Goal: Information Seeking & Learning: Learn about a topic

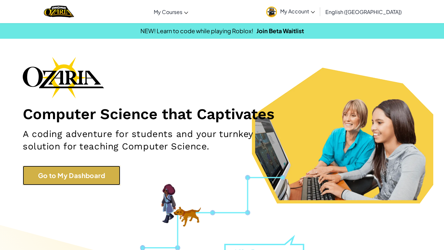
click at [109, 172] on link "Go to My Dashboard" at bounding box center [71, 174] width 97 height 19
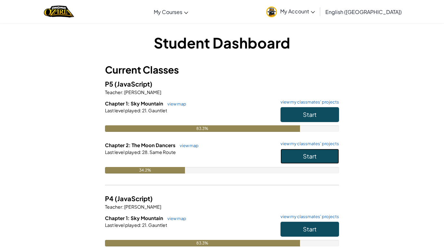
click at [311, 160] on button "Start" at bounding box center [309, 156] width 58 height 15
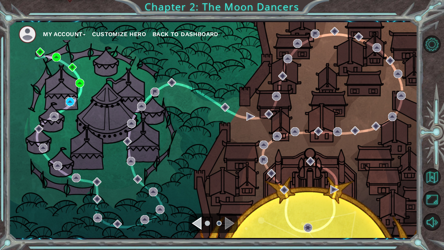
click at [73, 102] on img at bounding box center [70, 101] width 9 height 9
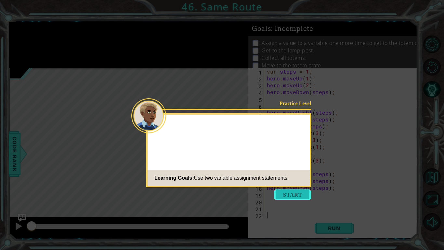
click at [296, 194] on button "Start" at bounding box center [292, 194] width 37 height 10
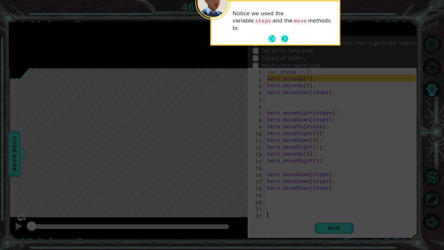
click at [284, 38] on button "Next" at bounding box center [284, 38] width 7 height 7
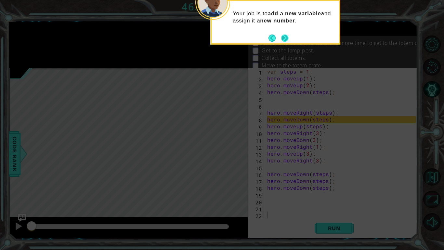
click at [284, 35] on button "Next" at bounding box center [284, 37] width 7 height 7
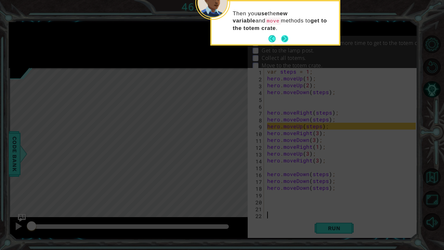
click at [283, 38] on button "Next" at bounding box center [284, 38] width 7 height 7
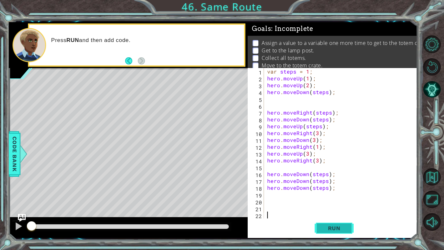
click at [331, 230] on span "Run" at bounding box center [334, 228] width 26 height 6
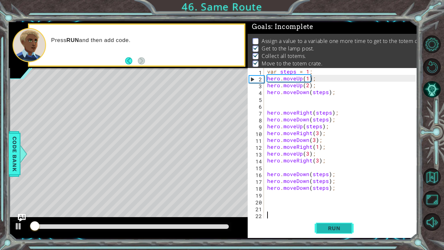
scroll to position [2, 0]
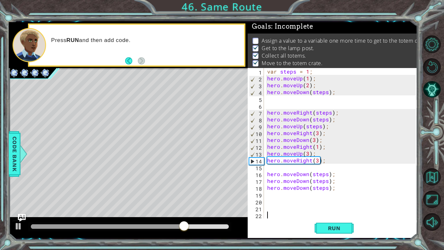
click at [327, 91] on div "var steps = 1 ; hero . moveUp ( 1 ) ; hero . moveUp ( 2 ) ; hero . moveDown ( s…" at bounding box center [342, 150] width 153 height 164
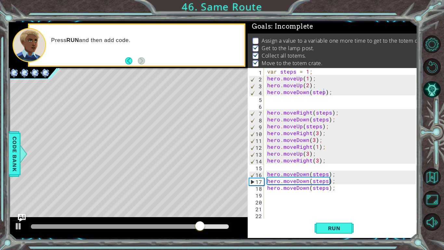
click at [342, 237] on div "hero.moveDown(step); 1 2 3 4 5 6 7 8 9 10 11 12 13 14 15 16 17 18 19 20 21 22 v…" at bounding box center [333, 153] width 170 height 170
click at [341, 234] on div "hero.moveDown(step); 1 2 3 4 5 6 7 8 9 10 11 12 13 14 15 16 17 18 19 20 21 22 v…" at bounding box center [333, 153] width 170 height 170
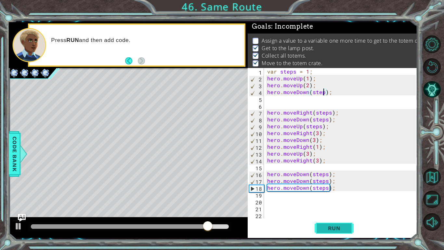
click at [341, 234] on button "Run" at bounding box center [334, 227] width 39 height 17
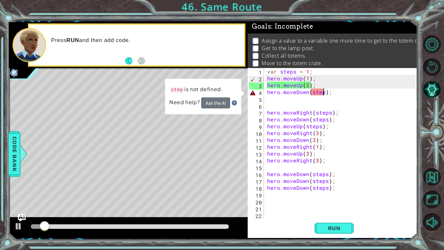
scroll to position [0, 4]
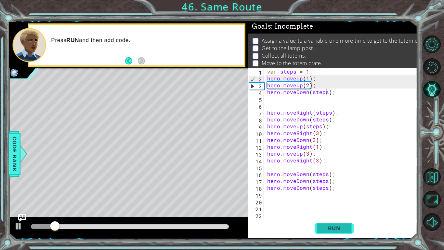
click at [340, 230] on span "Run" at bounding box center [334, 228] width 26 height 6
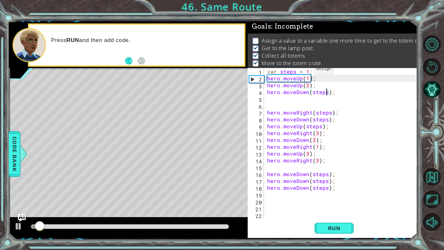
click at [306, 71] on div "var steps = 1 ; hero . moveUp ( 1 ) ; hero . moveUp ( 2 ) ; hero . moveDown ( s…" at bounding box center [342, 150] width 153 height 164
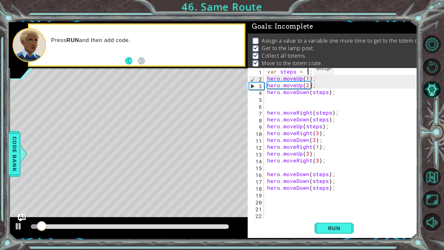
scroll to position [0, 2]
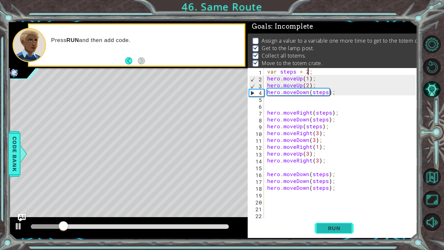
type textarea "var steps = 2;"
click at [336, 227] on span "Run" at bounding box center [334, 228] width 26 height 6
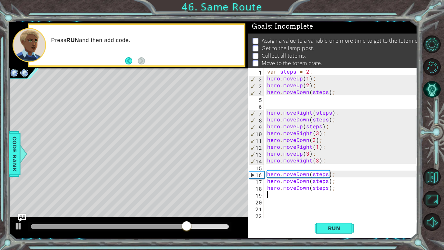
click at [278, 196] on div "var steps = 2 ; hero . moveUp ( 1 ) ; hero . moveUp ( 2 ) ; hero . moveDown ( s…" at bounding box center [342, 150] width 153 height 164
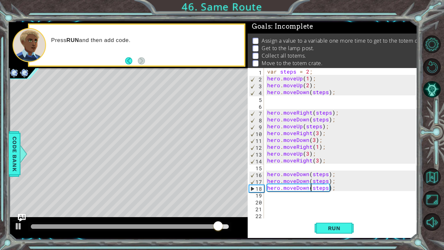
click at [308, 187] on div "var steps = 2 ; hero . moveUp ( 1 ) ; hero . moveUp ( 2 ) ; hero . moveDown ( s…" at bounding box center [342, 150] width 153 height 164
click at [308, 188] on div "var steps = 2 ; hero . moveUp ( 1 ) ; hero . moveUp ( 2 ) ; hero . moveDown ( s…" at bounding box center [341, 143] width 150 height 150
click at [308, 188] on div "var steps = 2 ; hero . moveUp ( 1 ) ; hero . moveUp ( 2 ) ; hero . moveDown ( s…" at bounding box center [342, 150] width 153 height 164
click at [307, 188] on div "var steps = 2 ; hero . moveUp ( 1 ) ; hero . moveUp ( 2 ) ; hero . moveDown ( s…" at bounding box center [342, 150] width 153 height 164
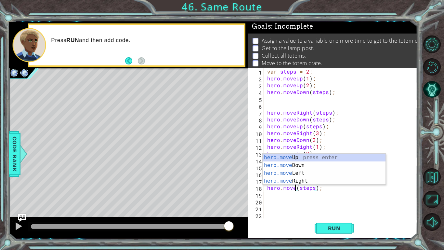
scroll to position [0, 2]
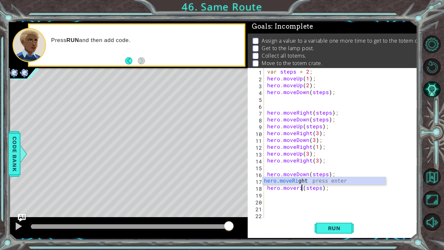
click at [307, 173] on div "var steps = 2 ; hero . moveUp ( 1 ) ; hero . moveUp ( 2 ) ; hero . moveDown ( s…" at bounding box center [342, 150] width 153 height 164
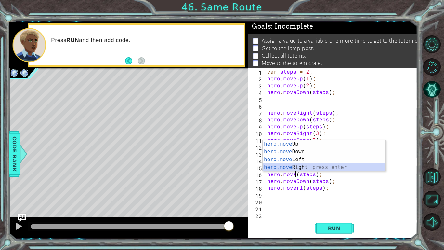
click at [305, 166] on div "hero.move Up press enter hero.move Down press enter hero.move Left press enter …" at bounding box center [324, 163] width 123 height 47
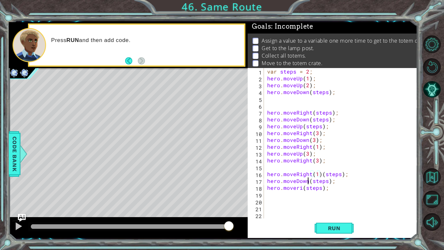
click at [307, 181] on div "var steps = 2 ; hero . moveUp ( 1 ) ; hero . moveUp ( 2 ) ; hero . moveDown ( s…" at bounding box center [342, 150] width 153 height 164
click at [332, 182] on div "var steps = 2 ; hero . moveUp ( 1 ) ; hero . moveUp ( 2 ) ; hero . moveDown ( s…" at bounding box center [342, 150] width 153 height 164
click at [302, 188] on div "var steps = 2 ; hero . moveUp ( 1 ) ; hero . moveUp ( 2 ) ; hero . moveDown ( s…" at bounding box center [342, 150] width 153 height 164
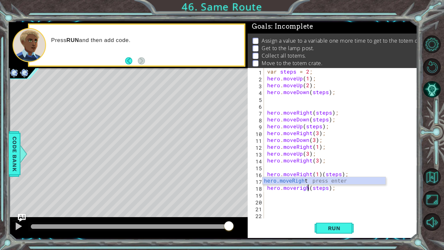
type textarea "hero.moveright(steps);"
click at [330, 191] on div "var steps = 2 ; hero . moveUp ( 1 ) ; hero . moveUp ( 2 ) ; hero . moveDown ( s…" at bounding box center [342, 150] width 153 height 164
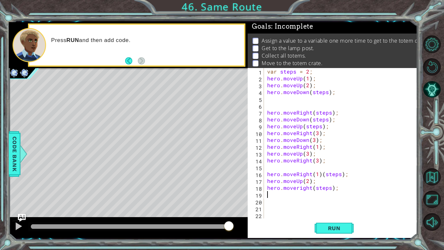
scroll to position [0, 0]
click at [330, 188] on div "var steps = 2 ; hero . moveUp ( 1 ) ; hero . moveUp ( 2 ) ; hero . moveDown ( s…" at bounding box center [342, 150] width 153 height 164
type textarea "hero.moveright(2);"
click at [298, 192] on div "var steps = 2 ; hero . moveUp ( 1 ) ; hero . moveUp ( 2 ) ; hero . moveDown ( s…" at bounding box center [342, 150] width 153 height 164
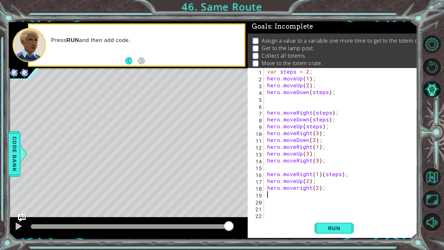
scroll to position [0, 0]
click at [298, 189] on div "var steps = 2 ; hero . moveUp ( 1 ) ; hero . moveUp ( 2 ) ; hero . moveDown ( s…" at bounding box center [342, 150] width 153 height 164
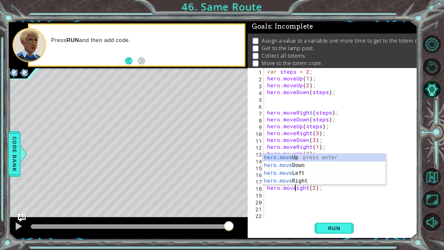
type textarea "hero.moveRight(2);"
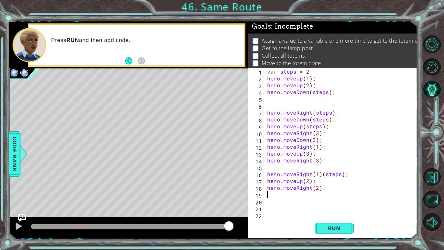
click at [305, 196] on div "var steps = 2 ; hero . moveUp ( 1 ) ; hero . moveUp ( 2 ) ; hero . moveDown ( s…" at bounding box center [342, 150] width 153 height 164
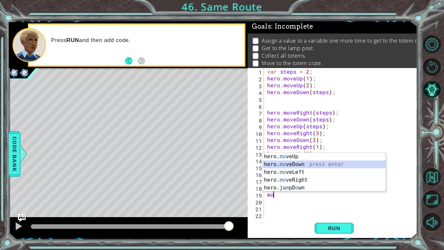
click at [303, 164] on div "hero. mo veUp press enter hero. mo veDown press enter hero. mo veLeft press ent…" at bounding box center [324, 179] width 123 height 55
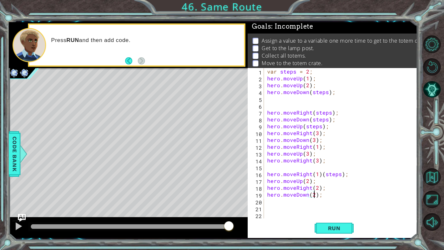
scroll to position [0, 3]
click at [325, 225] on span "Run" at bounding box center [334, 228] width 26 height 6
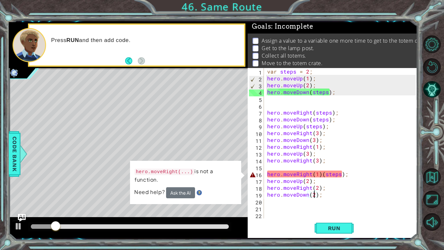
click at [341, 174] on div "var steps = 2 ; hero . moveUp ( 1 ) ; hero . moveUp ( 2 ) ; hero . moveDown ( s…" at bounding box center [342, 150] width 153 height 164
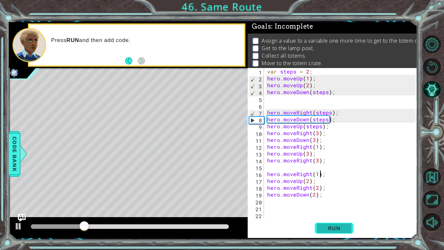
click at [332, 225] on span "Run" at bounding box center [334, 228] width 26 height 6
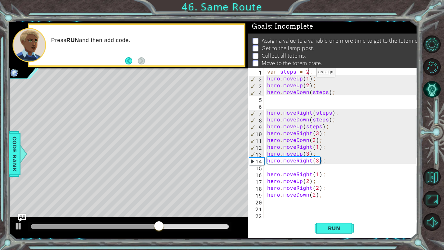
click at [308, 73] on div "var steps = 2 ; hero . moveUp ( 1 ) ; hero . moveUp ( 2 ) ; hero . moveDown ( s…" at bounding box center [342, 150] width 153 height 164
click at [323, 225] on span "Run" at bounding box center [334, 228] width 26 height 6
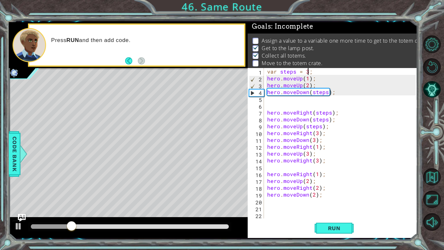
click at [314, 195] on div "var steps = 3 ; hero . moveUp ( 1 ) ; hero . moveUp ( 2 ) ; hero . moveDown ( s…" at bounding box center [342, 150] width 153 height 164
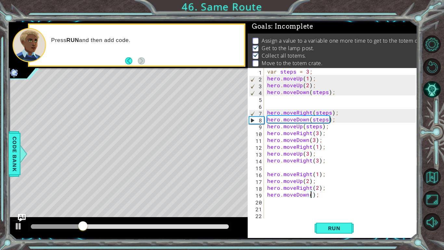
scroll to position [0, 3]
click at [331, 222] on button "Run" at bounding box center [334, 227] width 39 height 17
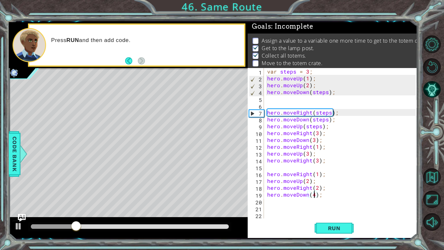
click at [192, 224] on div at bounding box center [130, 226] width 198 height 5
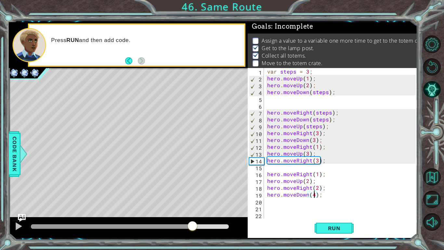
click at [205, 225] on div at bounding box center [130, 226] width 198 height 5
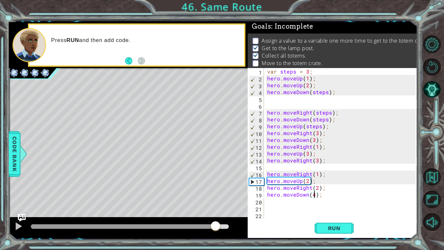
click at [216, 224] on div at bounding box center [130, 226] width 198 height 5
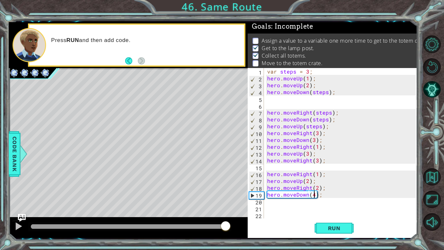
click at [226, 225] on div at bounding box center [130, 226] width 198 height 5
click at [323, 188] on div "var steps = 3 ; hero . moveUp ( 1 ) ; hero . moveUp ( 2 ) ; hero . moveDown ( s…" at bounding box center [342, 150] width 153 height 164
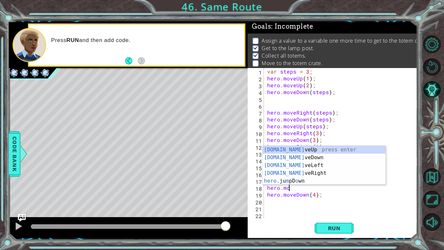
scroll to position [0, 0]
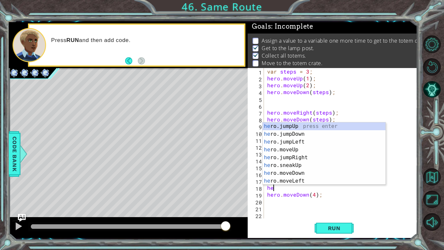
type textarea "h"
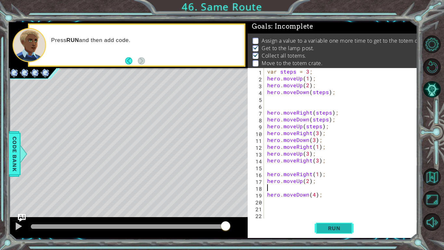
click at [348, 227] on button "Run" at bounding box center [334, 227] width 39 height 17
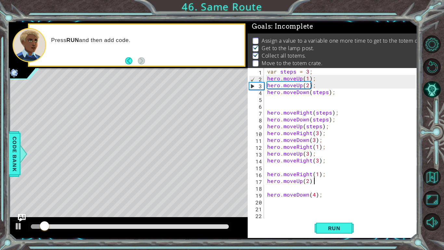
click at [313, 182] on div "var steps = 3 ; hero . moveUp ( 1 ) ; hero . moveUp ( 2 ) ; hero . moveDown ( s…" at bounding box center [342, 150] width 153 height 164
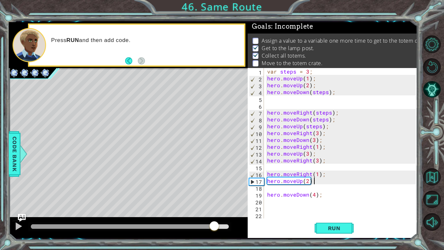
drag, startPoint x: 183, startPoint y: 225, endPoint x: 214, endPoint y: 232, distance: 31.9
click at [214, 228] on div at bounding box center [130, 226] width 198 height 5
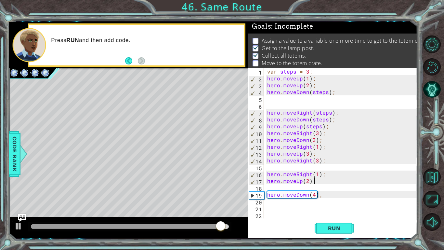
click at [318, 179] on div "var steps = 3 ; hero . moveUp ( 1 ) ; hero . moveUp ( 2 ) ; hero . moveDown ( s…" at bounding box center [342, 150] width 153 height 164
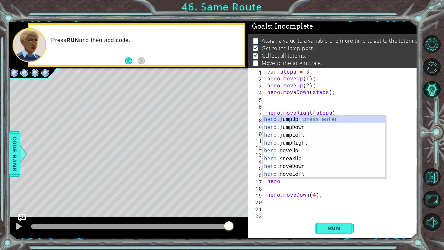
type textarea "h"
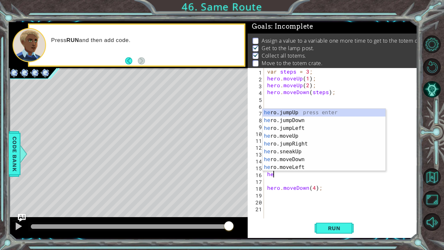
type textarea "h"
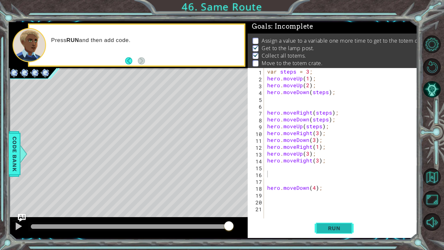
click at [343, 225] on span "Run" at bounding box center [334, 228] width 26 height 6
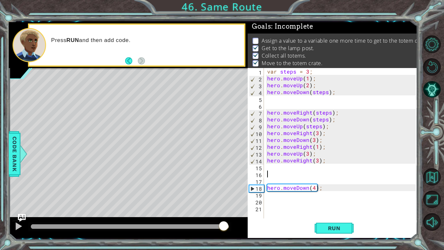
drag, startPoint x: 219, startPoint y: 225, endPoint x: 227, endPoint y: 225, distance: 7.5
click at [227, 225] on div at bounding box center [130, 226] width 198 height 5
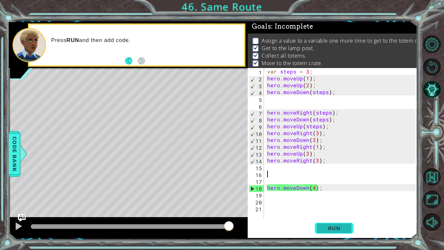
click at [336, 230] on span "Run" at bounding box center [334, 228] width 26 height 6
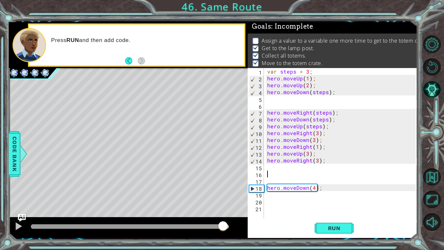
drag, startPoint x: 213, startPoint y: 228, endPoint x: 223, endPoint y: 228, distance: 10.7
click at [223, 228] on div at bounding box center [130, 226] width 198 height 5
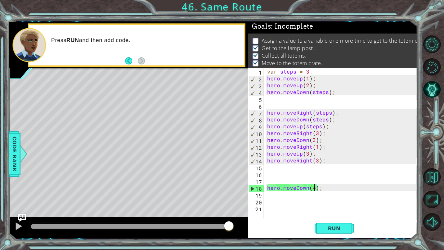
click at [313, 187] on div "var steps = 3 ; hero . moveUp ( 1 ) ; hero . moveUp ( 2 ) ; hero . moveDown ( s…" at bounding box center [342, 150] width 153 height 164
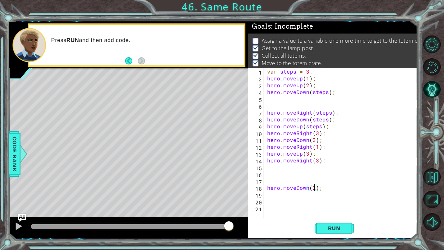
scroll to position [0, 3]
click at [334, 222] on button "Run" at bounding box center [334, 227] width 39 height 17
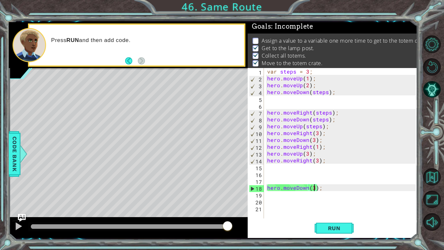
drag, startPoint x: 215, startPoint y: 224, endPoint x: 227, endPoint y: 226, distance: 12.1
click at [227, 226] on div at bounding box center [130, 226] width 198 height 5
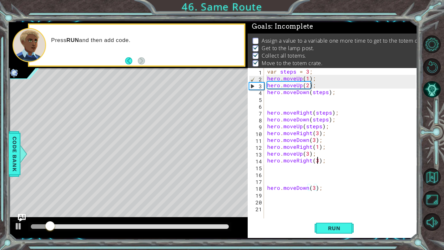
click at [318, 163] on div "var steps = 3 ; hero . moveUp ( 1 ) ; hero . moveUp ( 2 ) ; hero . moveDown ( s…" at bounding box center [342, 150] width 153 height 164
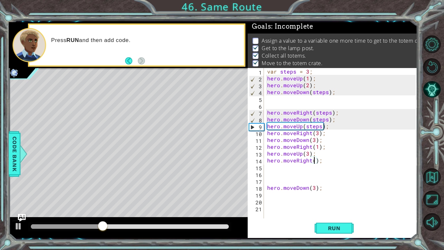
click at [262, 92] on div "4" at bounding box center [256, 92] width 15 height 7
click at [261, 87] on div "3" at bounding box center [256, 86] width 15 height 7
type textarea "hero.moveUp(2);"
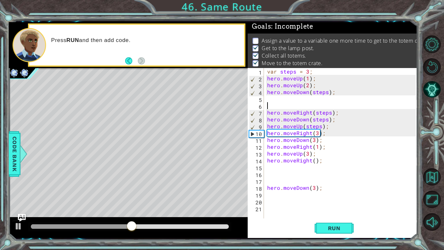
click at [271, 104] on div "var steps = 3 ; hero . moveUp ( 1 ) ; hero . moveUp ( 2 ) ; hero . moveDown ( s…" at bounding box center [342, 150] width 153 height 164
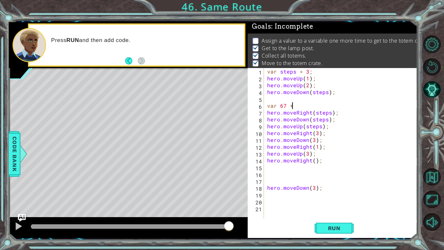
scroll to position [0, 1]
click at [284, 110] on div "var steps = 3 ; hero . moveUp ( 1 ) ; hero . moveUp ( 2 ) ; hero . moveDown ( s…" at bounding box center [342, 150] width 153 height 164
click at [285, 106] on div "var steps = 3 ; hero . moveUp ( 1 ) ; hero . moveUp ( 2 ) ; hero . moveDown ( s…" at bounding box center [342, 150] width 153 height 164
click at [299, 107] on div "var steps = 3 ; hero . moveUp ( 1 ) ; hero . moveUp ( 2 ) ; hero . moveDown ( s…" at bounding box center [342, 150] width 153 height 164
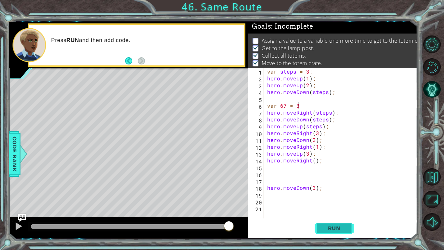
click at [330, 229] on span "Run" at bounding box center [334, 228] width 26 height 6
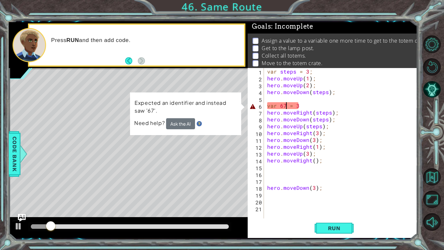
click at [286, 106] on div "var steps = 3 ; hero . moveUp ( 1 ) ; hero . moveUp ( 2 ) ; hero . moveDown ( s…" at bounding box center [342, 150] width 153 height 164
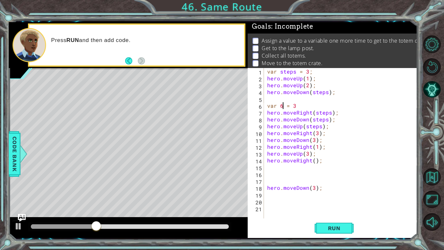
scroll to position [0, 1]
click at [327, 222] on button "Run" at bounding box center [334, 227] width 39 height 17
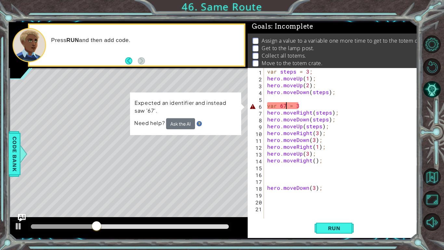
click at [305, 103] on div "var steps = 3 ; hero . moveUp ( 1 ) ; hero . moveUp ( 2 ) ; hero . moveDown ( s…" at bounding box center [342, 150] width 153 height 164
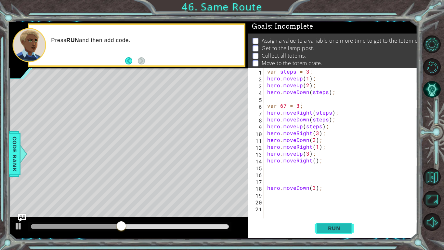
click at [334, 224] on button "Run" at bounding box center [334, 227] width 39 height 17
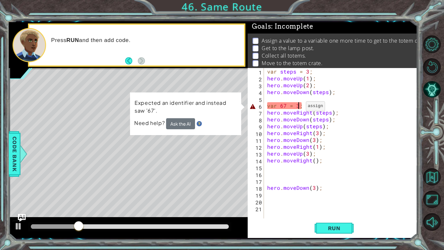
click at [298, 107] on div "var steps = 3 ; hero . moveUp ( 1 ) ; hero . moveUp ( 2 ) ; hero . moveDown ( s…" at bounding box center [342, 150] width 153 height 164
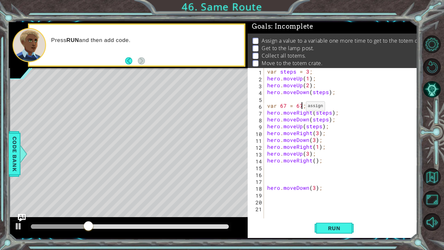
scroll to position [0, 2]
click at [331, 230] on span "Run" at bounding box center [334, 228] width 26 height 6
click at [318, 134] on div "var steps = 3 ; hero . moveUp ( 1 ) ; hero . moveUp ( 2 ) ; hero . moveDown ( s…" at bounding box center [342, 150] width 153 height 164
click at [313, 139] on div "var steps = 3 ; hero . moveUp ( 1 ) ; hero . moveUp ( 2 ) ; hero . moveDown ( s…" at bounding box center [342, 150] width 153 height 164
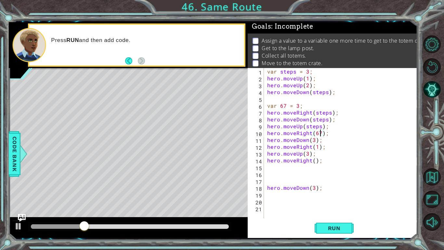
scroll to position [0, 3]
click at [307, 153] on div "var steps = 3 ; hero . moveUp ( 1 ) ; hero . moveUp ( 2 ) ; hero . moveDown ( s…" at bounding box center [342, 150] width 153 height 164
click at [314, 162] on div "var steps = 3 ; hero . moveUp ( 1 ) ; hero . moveUp ( 2 ) ; hero . moveDown ( s…" at bounding box center [342, 150] width 153 height 164
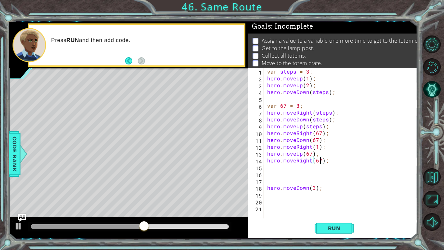
click at [314, 188] on div "var steps = 3 ; hero . moveUp ( 1 ) ; hero . moveUp ( 2 ) ; hero . moveDown ( s…" at bounding box center [342, 150] width 153 height 164
click at [338, 228] on span "Run" at bounding box center [334, 228] width 26 height 6
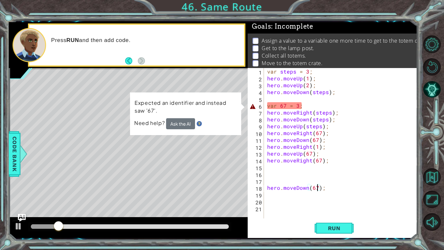
click at [176, 134] on div "Expected an identifier and instead saw '67'. Need help? Ask the AI" at bounding box center [185, 113] width 111 height 43
click at [178, 127] on button "Ask the AI" at bounding box center [180, 123] width 29 height 11
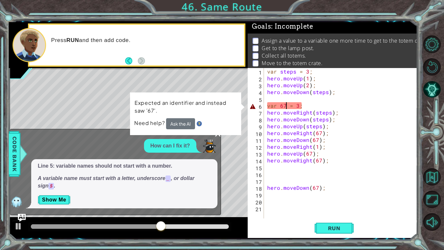
click at [285, 105] on div "var steps = 3 ; hero . moveUp ( 1 ) ; hero . moveUp ( 2 ) ; hero . moveDown ( s…" at bounding box center [342, 150] width 153 height 164
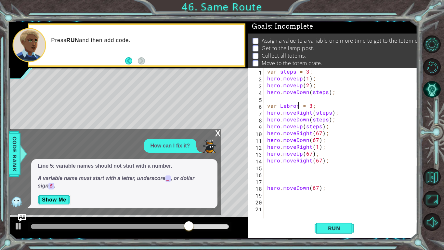
scroll to position [0, 2]
click at [344, 237] on div "var [PERSON_NAME] = 3; 1 2 3 4 5 6 7 8 9 10 11 12 13 14 15 16 17 18 19 20 21 va…" at bounding box center [333, 153] width 170 height 170
click at [344, 230] on span "Run" at bounding box center [334, 228] width 26 height 6
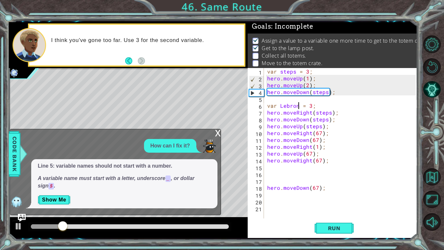
click at [215, 132] on div "x" at bounding box center [218, 132] width 6 height 6
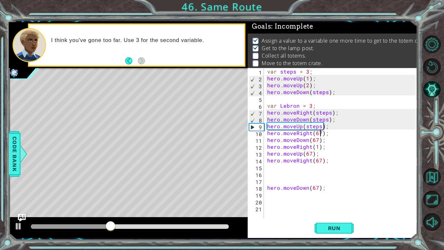
click at [320, 133] on div "var steps = 3 ; hero . moveUp ( 1 ) ; hero . moveUp ( 2 ) ; hero . moveDown ( s…" at bounding box center [342, 150] width 153 height 164
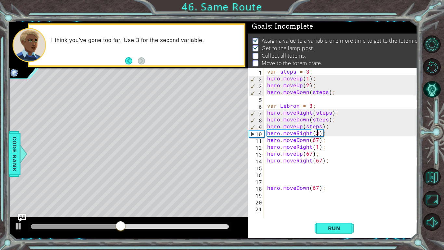
scroll to position [0, 3]
click at [318, 141] on div "var steps = 3 ; hero . moveUp ( 1 ) ; hero . moveUp ( 2 ) ; hero . moveDown ( s…" at bounding box center [342, 150] width 153 height 164
click at [310, 154] on div "var steps = 3 ; hero . moveUp ( 1 ) ; hero . moveUp ( 2 ) ; hero . moveDown ( s…" at bounding box center [342, 150] width 153 height 164
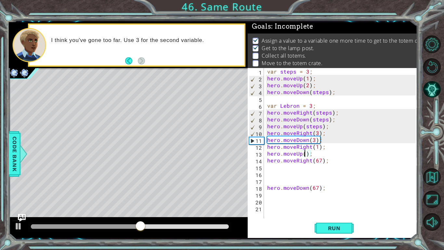
scroll to position [0, 2]
click at [318, 157] on div "var steps = 3 ; hero . moveUp ( 1 ) ; hero . moveUp ( 2 ) ; hero . moveDown ( s…" at bounding box center [342, 150] width 153 height 164
click at [317, 160] on div "var steps = 3 ; hero . moveUp ( 1 ) ; hero . moveUp ( 2 ) ; hero . moveDown ( s…" at bounding box center [342, 150] width 153 height 164
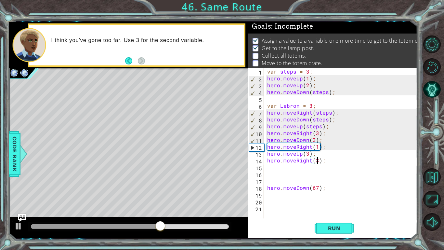
scroll to position [0, 3]
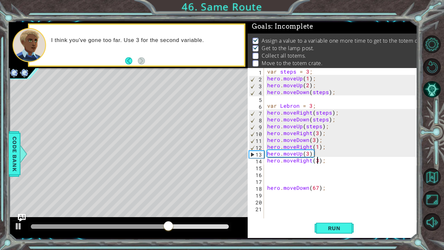
click at [317, 187] on div "var steps = 3 ; hero . moveUp ( 1 ) ; hero . moveUp ( 2 ) ; hero . moveDown ( s…" at bounding box center [342, 150] width 153 height 164
type textarea "hero.moveDown(3);"
click at [338, 228] on span "Run" at bounding box center [334, 228] width 26 height 6
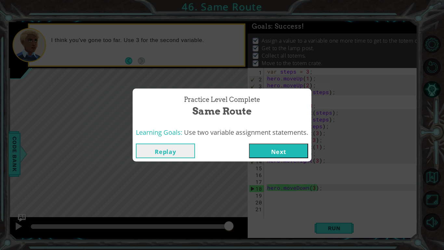
click at [292, 150] on button "Next" at bounding box center [278, 150] width 59 height 15
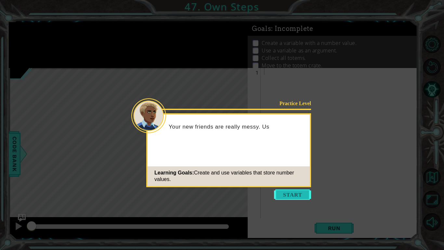
click at [288, 197] on button "Start" at bounding box center [292, 194] width 37 height 10
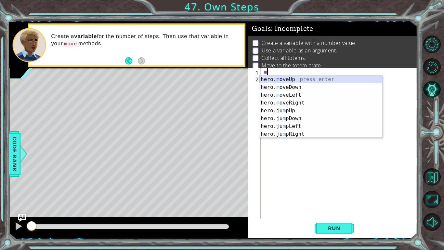
click at [309, 77] on div "hero. m oveUp press enter hero. m oveDown press enter hero. m oveLeft press ent…" at bounding box center [320, 114] width 123 height 78
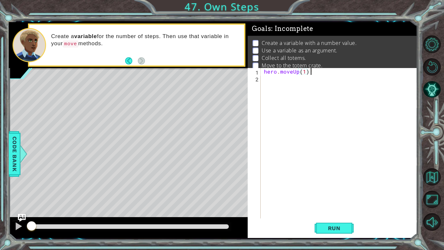
click at [312, 73] on div "hero . moveUp ( 1 ) ;" at bounding box center [341, 150] width 156 height 164
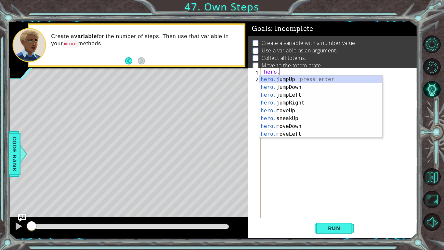
type textarea "h"
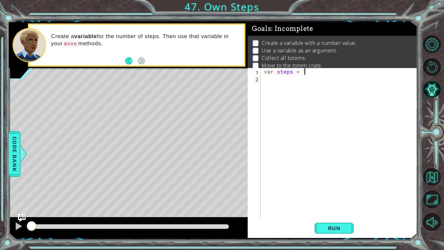
scroll to position [0, 2]
type textarea "var steps = 1"
click at [337, 225] on span "Run" at bounding box center [334, 228] width 26 height 6
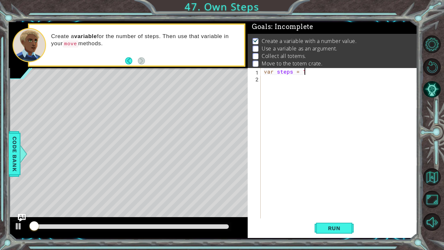
scroll to position [2, 0]
click at [277, 84] on div "var steps = 1" at bounding box center [341, 150] width 156 height 164
click at [306, 72] on div "var steps = 1" at bounding box center [341, 150] width 156 height 164
type textarea "var steps = 3"
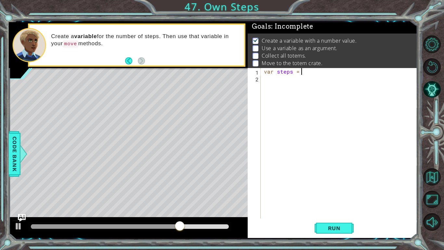
scroll to position [0, 2]
click at [311, 86] on div "var steps = 3" at bounding box center [341, 150] width 156 height 164
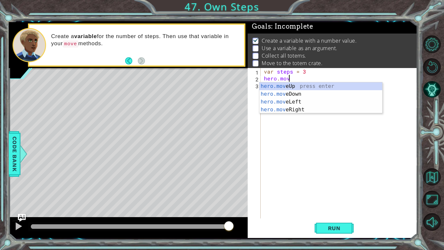
scroll to position [0, 1]
click at [310, 85] on div "hero.move Up press enter hero.move Down press enter hero.move Left press enter …" at bounding box center [320, 105] width 123 height 47
type textarea "hero.moveUp(1);"
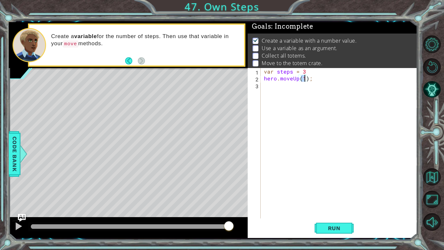
click at [276, 88] on div "var steps = 3 hero . moveUp ( 1 ) ;" at bounding box center [341, 150] width 156 height 164
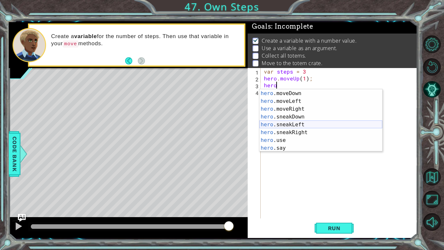
scroll to position [46, 0]
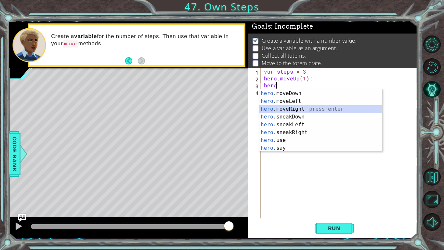
click at [311, 108] on div "hero .sneakUp press enter hero .moveDown press enter hero .moveLeft press enter…" at bounding box center [320, 121] width 123 height 78
type textarea "hero.moveRight(1);"
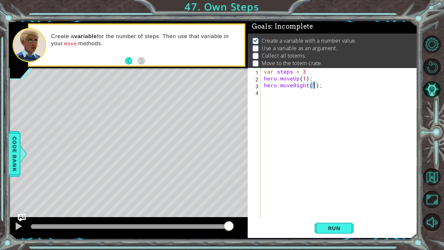
click at [287, 93] on div "var steps = 3 hero . moveUp ( 1 ) ; hero . moveRight ( 1 ) ;" at bounding box center [341, 150] width 156 height 164
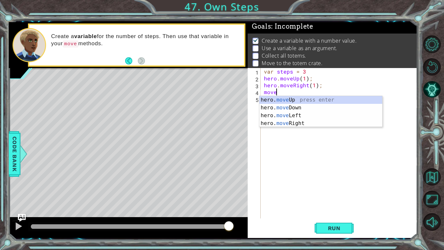
scroll to position [0, 0]
click at [308, 105] on div "hero. move Up press enter hero. move Down press enter hero. move Left press ent…" at bounding box center [320, 119] width 123 height 47
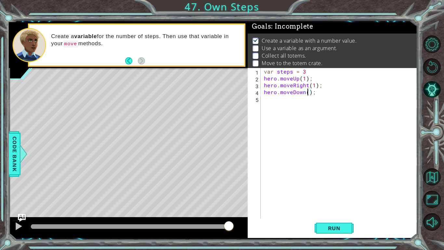
type textarea "hero.moveDown(2);"
click at [276, 101] on div "var steps = 3 hero . moveUp ( 1 ) ; hero . moveRight ( 1 ) ; hero . moveDown ( …" at bounding box center [341, 150] width 156 height 164
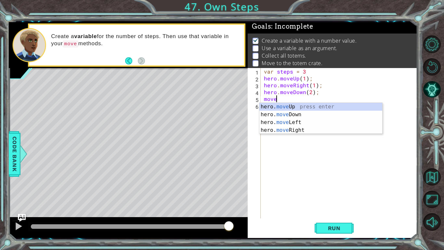
scroll to position [0, 0]
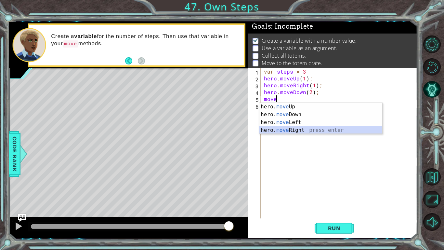
click at [299, 129] on div "hero. move Up press enter hero. move Down press enter hero. move Left press ent…" at bounding box center [320, 126] width 123 height 47
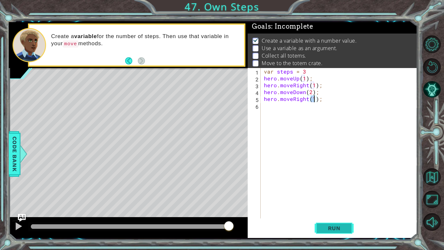
click at [344, 225] on span "Run" at bounding box center [334, 228] width 26 height 6
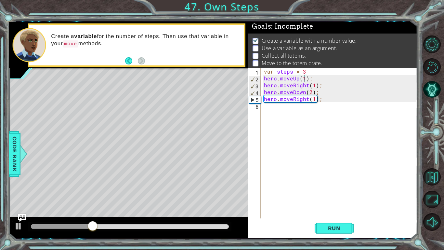
click at [304, 79] on div "var steps = 3 hero . moveUp ( 1 ) ; hero . moveRight ( 1 ) ; hero . moveDown ( …" at bounding box center [341, 150] width 156 height 164
click at [328, 223] on button "Run" at bounding box center [334, 227] width 39 height 17
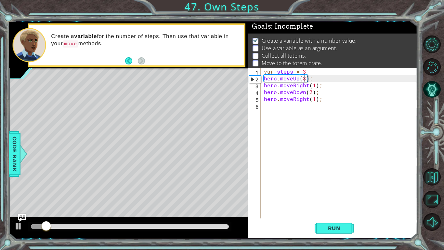
click at [315, 85] on div "var steps = 3 hero . moveUp ( 3 ) ; hero . moveRight ( 1 ) ; hero . moveDown ( …" at bounding box center [341, 150] width 156 height 164
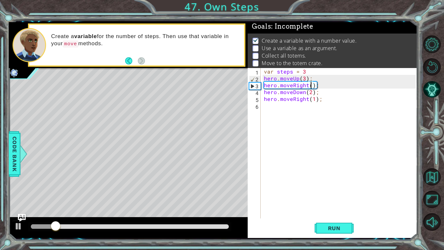
scroll to position [0, 3]
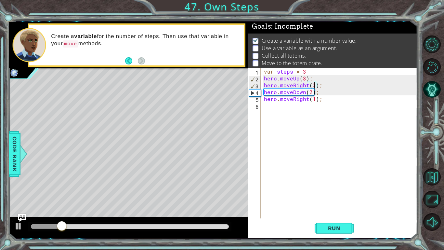
click at [314, 99] on div "var steps = 3 hero . moveUp ( 3 ) ; hero . moveRight ( 3 ) ; hero . moveDown ( …" at bounding box center [341, 150] width 156 height 164
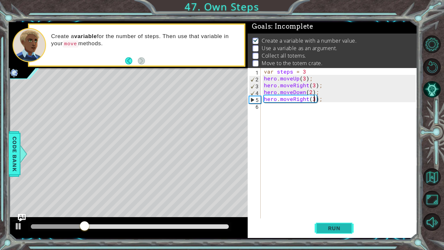
click at [321, 229] on span "Run" at bounding box center [334, 228] width 26 height 6
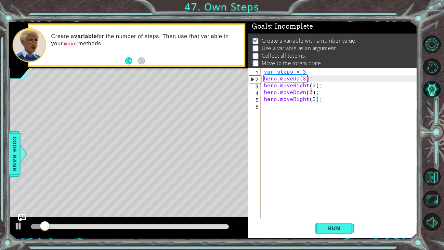
click at [311, 92] on div "var steps = 3 hero . moveUp ( 3 ) ; hero . moveRight ( 3 ) ; hero . moveDown ( …" at bounding box center [341, 150] width 156 height 164
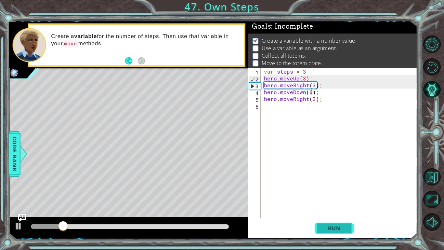
type textarea "hero.moveDown(6);"
click at [329, 221] on button "Run" at bounding box center [334, 227] width 39 height 17
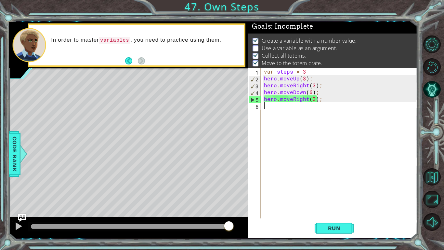
click at [282, 108] on div "var steps = 3 hero . moveUp ( 3 ) ; hero . moveRight ( 3 ) ; hero . moveDown ( …" at bounding box center [341, 150] width 156 height 164
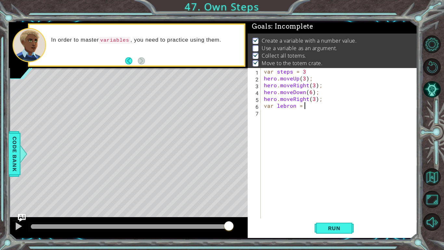
scroll to position [0, 2]
click at [336, 231] on button "Run" at bounding box center [334, 227] width 39 height 17
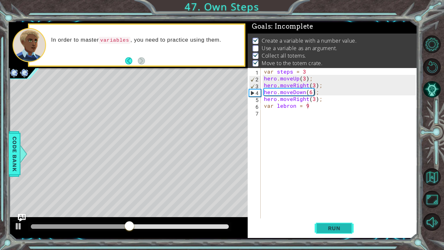
click at [335, 227] on span "Run" at bounding box center [334, 228] width 26 height 6
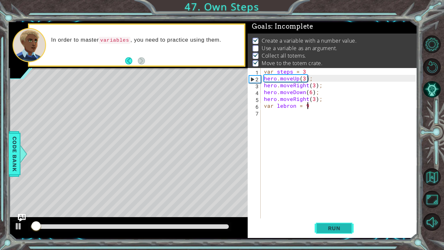
click at [335, 227] on span "Run" at bounding box center [334, 228] width 26 height 6
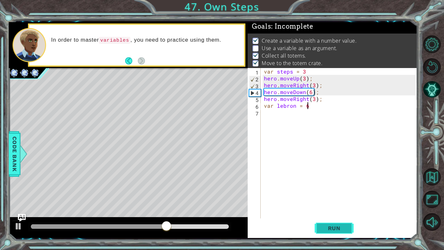
scroll to position [0, 3]
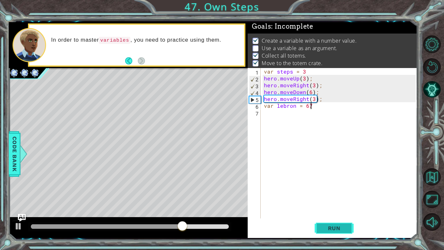
click at [348, 231] on button "Run" at bounding box center [334, 227] width 39 height 17
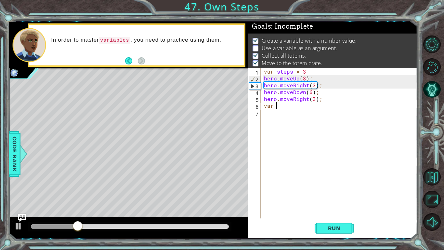
scroll to position [0, 0]
type textarea "v"
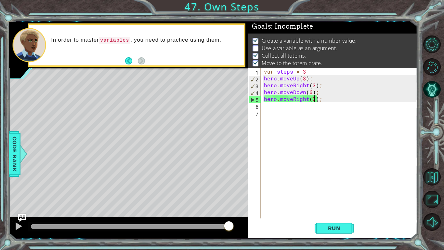
click at [313, 100] on div "var steps = 3 hero . moveUp ( 3 ) ; hero . moveRight ( 3 ) ; hero . moveDown ( …" at bounding box center [341, 150] width 156 height 164
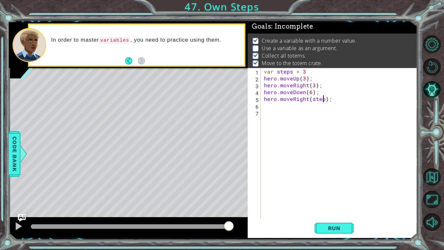
scroll to position [0, 4]
click at [311, 92] on div "var steps = 3 hero . moveUp ( 3 ) ; hero . moveRight ( 3 ) ; hero . moveDown ( …" at bounding box center [341, 150] width 156 height 164
click at [315, 86] on div "var steps = 3 hero . moveUp ( 3 ) ; hero . moveRight ( 3 ) ; hero . moveDown ( …" at bounding box center [341, 150] width 156 height 164
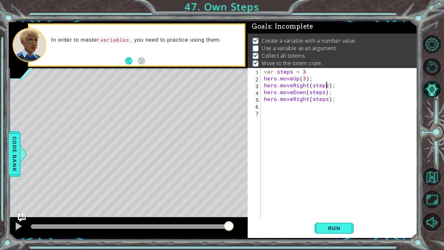
click at [305, 81] on div "var steps = 3 hero . moveUp ( 3 ) ; hero . moveRight ( steps ) ; hero . moveDow…" at bounding box center [341, 150] width 156 height 164
type textarea "hero.moveUp(steps);"
click at [330, 225] on span "Run" at bounding box center [334, 228] width 26 height 6
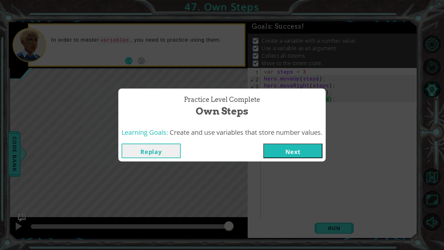
click at [287, 144] on button "Next" at bounding box center [292, 150] width 59 height 15
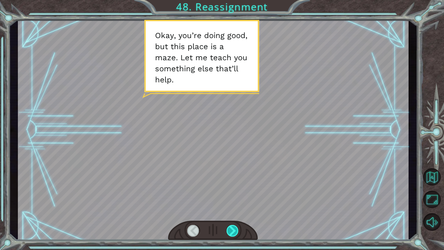
click at [232, 233] on div at bounding box center [233, 231] width 12 height 12
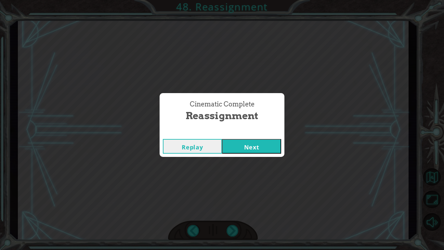
click at [260, 151] on button "Next" at bounding box center [251, 146] width 59 height 15
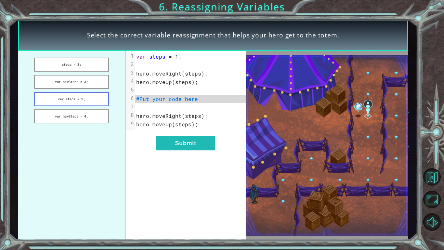
click at [60, 97] on button "var steps = 3;" at bounding box center [71, 99] width 75 height 14
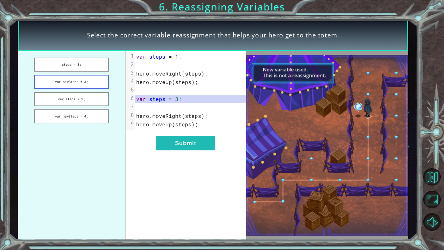
click at [68, 82] on button "var newSteps = 3;" at bounding box center [71, 82] width 75 height 14
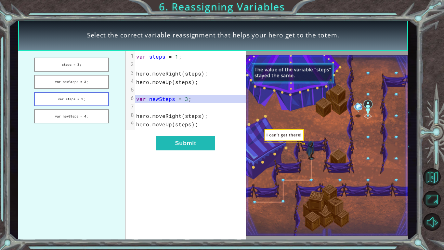
click at [76, 96] on button "var steps = 3;" at bounding box center [71, 99] width 75 height 14
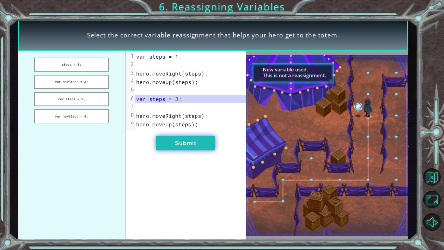
click at [174, 138] on button "Submit" at bounding box center [185, 143] width 59 height 15
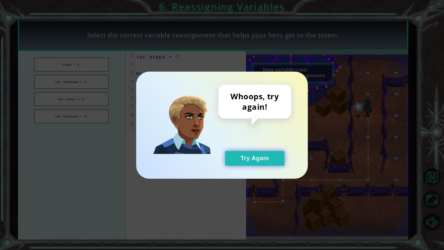
click at [249, 162] on button "Try Again" at bounding box center [254, 158] width 59 height 15
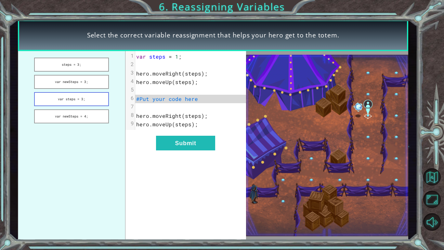
click at [79, 103] on button "var steps = 3;" at bounding box center [71, 99] width 75 height 14
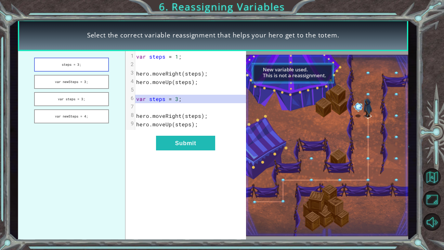
click at [82, 61] on button "steps = 3;" at bounding box center [71, 65] width 75 height 14
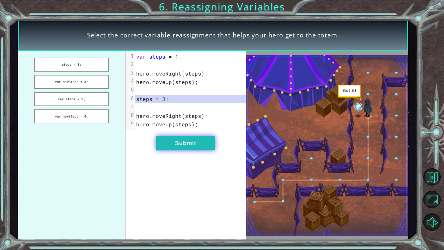
click at [204, 137] on button "Submit" at bounding box center [185, 143] width 59 height 15
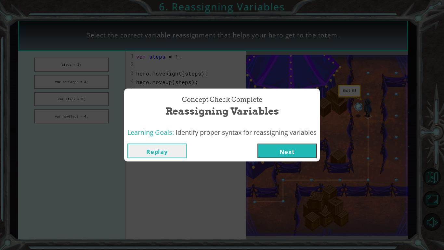
click at [276, 144] on button "Next" at bounding box center [286, 150] width 59 height 15
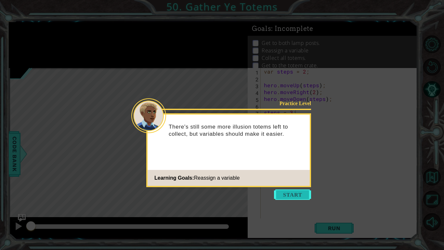
click at [304, 196] on button "Start" at bounding box center [292, 194] width 37 height 10
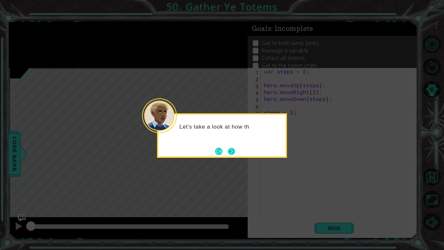
click at [230, 148] on button "Next" at bounding box center [231, 151] width 7 height 7
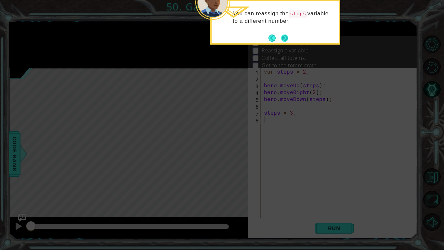
click at [284, 39] on button "Next" at bounding box center [284, 37] width 7 height 7
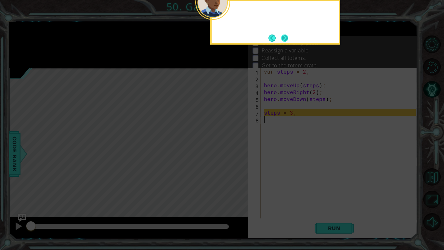
click at [284, 39] on button "Next" at bounding box center [284, 37] width 7 height 7
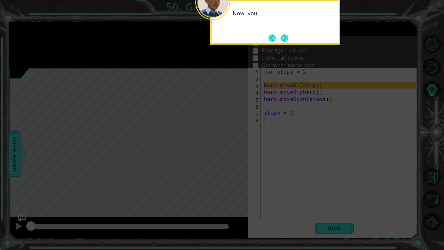
click at [284, 39] on button "Next" at bounding box center [284, 37] width 7 height 7
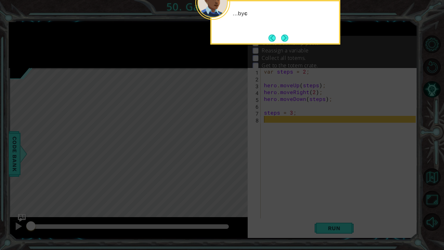
click at [284, 39] on button "Next" at bounding box center [284, 37] width 7 height 7
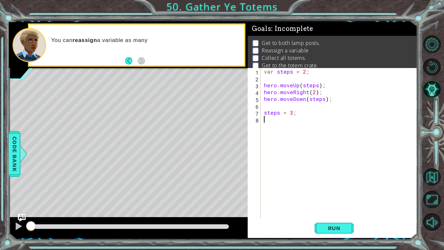
click at [264, 112] on div "var steps = 2 ; hero . moveUp ( steps ) ; hero . moveRight ( 2 ) ; hero . moveD…" at bounding box center [341, 150] width 156 height 164
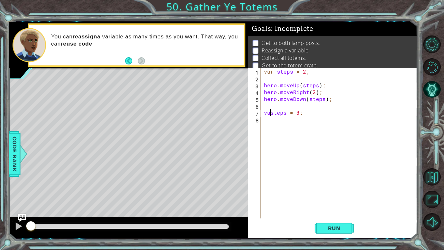
scroll to position [0, 0]
type textarea "var steps = 3;"
click at [329, 227] on span "Run" at bounding box center [334, 228] width 26 height 6
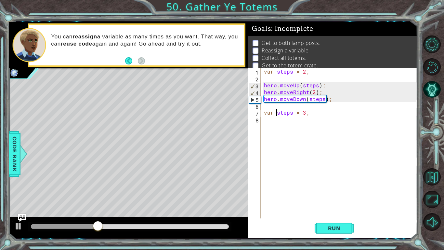
click at [303, 125] on div "var steps = 2 ; hero . moveUp ( steps ) ; hero . moveRight ( 2 ) ; hero . moveD…" at bounding box center [341, 150] width 156 height 164
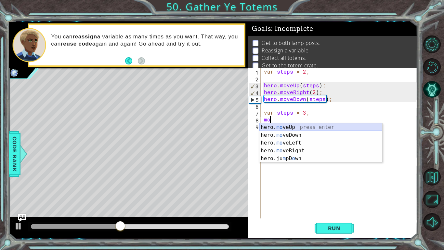
click at [325, 125] on div "hero. mo veUp press enter hero. mo veDown press enter hero. mo veLeft press ent…" at bounding box center [320, 150] width 123 height 55
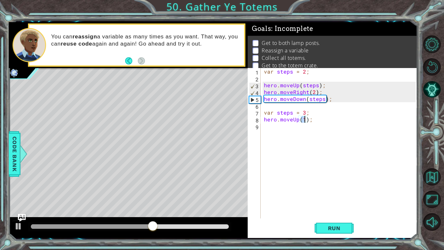
type textarea "hero.moveUp(4);"
click at [295, 133] on div "var steps = 2 ; hero . moveUp ( steps ) ; hero . moveRight ( 2 ) ; hero . moveD…" at bounding box center [341, 150] width 156 height 164
click at [305, 122] on div "var steps = 2 ; hero . moveUp ( steps ) ; hero . moveRight ( 2 ) ; hero . moveD…" at bounding box center [341, 150] width 156 height 164
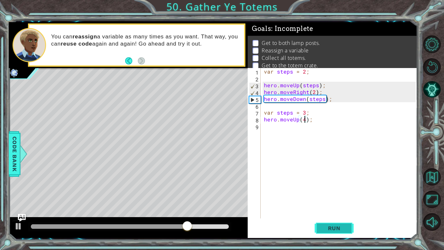
click at [348, 229] on button "Run" at bounding box center [334, 227] width 39 height 17
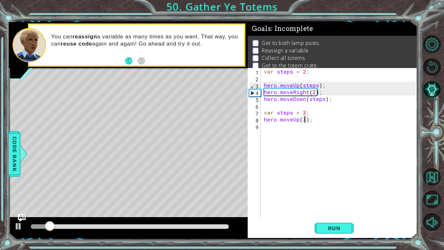
scroll to position [0, 2]
type textarea "hero.moveUp(3);"
click at [324, 225] on span "Run" at bounding box center [334, 228] width 26 height 6
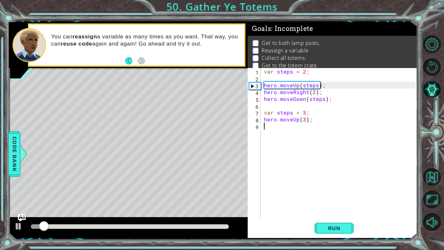
click at [273, 131] on div "var steps = 2 ; hero . moveUp ( steps ) ; hero . moveRight ( 2 ) ; hero . moveD…" at bounding box center [341, 150] width 156 height 164
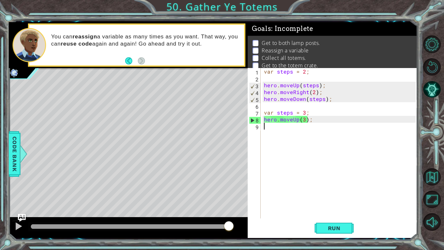
click at [278, 132] on div "var steps = 2 ; hero . moveUp ( steps ) ; hero . moveRight ( 2 ) ; hero . moveD…" at bounding box center [341, 150] width 156 height 164
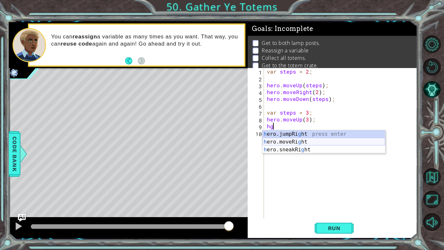
click at [290, 143] on div "h ero.jumpRi g ht press enter h ero.moveRi g ht press enter h ero.sneakRi g ht …" at bounding box center [323, 149] width 123 height 39
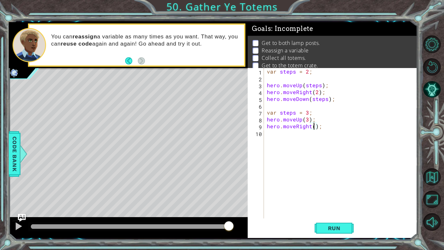
type textarea "hero.moveRight(3);"
click at [325, 134] on div "var steps = 2 ; hero . moveUp ( steps ) ; hero . moveRight ( 2 ) ; hero . moveD…" at bounding box center [342, 150] width 153 height 164
click at [343, 226] on span "Run" at bounding box center [334, 228] width 26 height 6
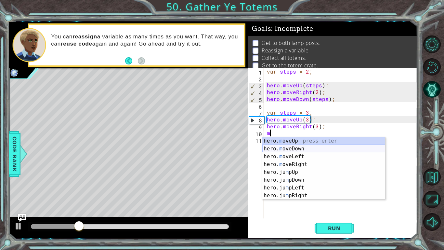
click at [294, 148] on div "hero. m oveUp press enter hero. m oveDown press enter hero. m oveLeft press ent…" at bounding box center [323, 176] width 123 height 78
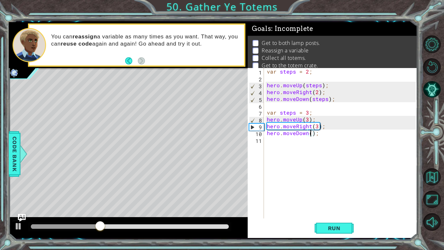
type textarea "hero.moveDown(3);"
click at [307, 138] on div "var steps = 2 ; hero . moveUp ( steps ) ; hero . moveRight ( 2 ) ; hero . moveD…" at bounding box center [342, 150] width 153 height 164
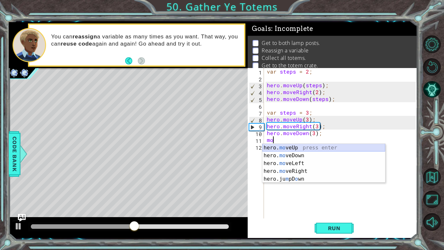
click at [320, 147] on div "hero. mo veUp press enter hero. mo veDown press enter hero. mo veLeft press ent…" at bounding box center [323, 171] width 123 height 55
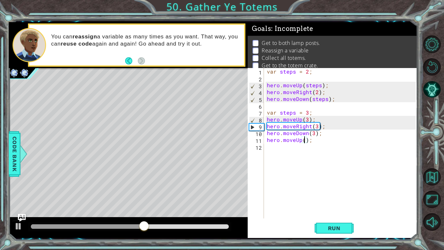
type textarea "hero.moveUp(5);"
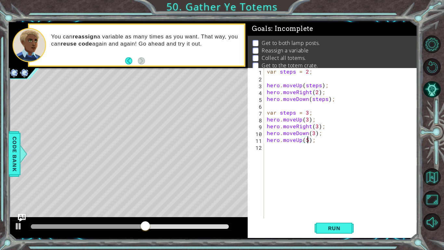
scroll to position [0, 2]
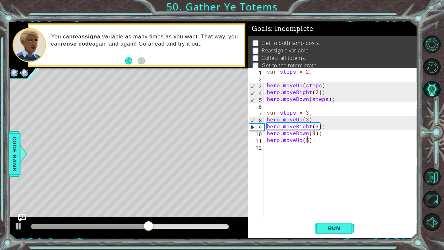
click at [305, 148] on div "var steps = 2 ; hero . moveUp ( steps ) ; hero . moveRight ( 2 ) ; hero . moveD…" at bounding box center [342, 150] width 153 height 164
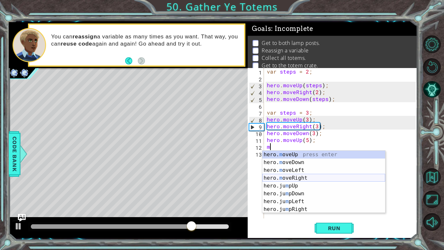
click at [329, 176] on div "hero. m oveUp press enter hero. m oveDown press enter hero. m oveLeft press ent…" at bounding box center [323, 189] width 123 height 78
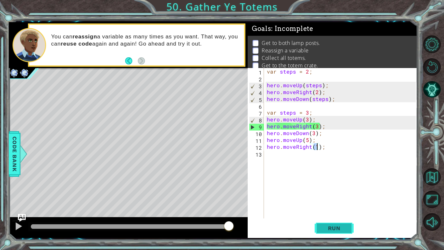
click at [331, 225] on span "Run" at bounding box center [334, 228] width 26 height 6
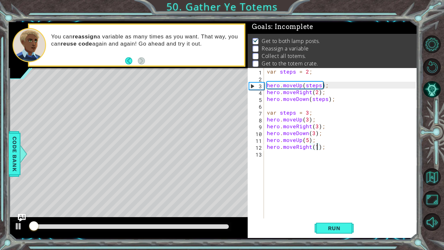
scroll to position [2, 0]
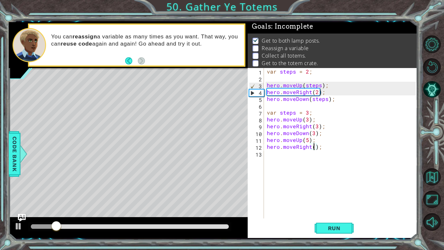
type textarea "hero.moveRight(2);"
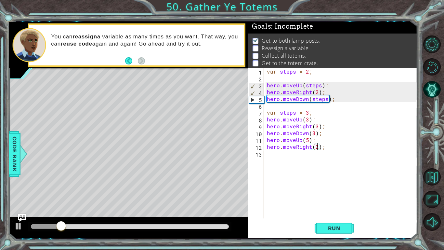
click at [296, 151] on div "var steps = 2 ; hero . moveUp ( steps ) ; hero . moveRight ( 2 ) ; hero . moveD…" at bounding box center [342, 150] width 153 height 164
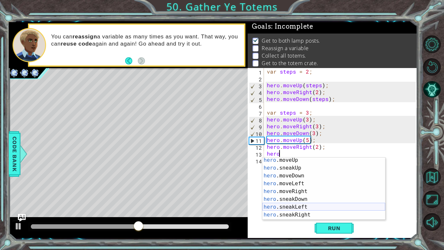
scroll to position [33, 0]
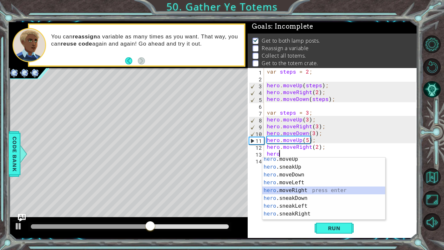
click at [318, 188] on div "hero .moveUp press enter hero .sneakUp press enter hero .moveDown press enter h…" at bounding box center [323, 194] width 123 height 78
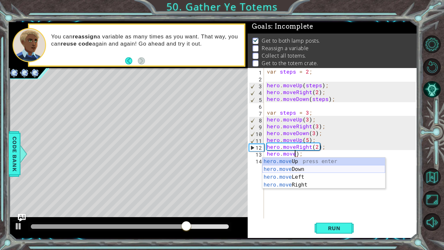
click at [305, 165] on div "hero.move Up press enter hero.move Down press enter hero.move Left press enter …" at bounding box center [323, 180] width 123 height 47
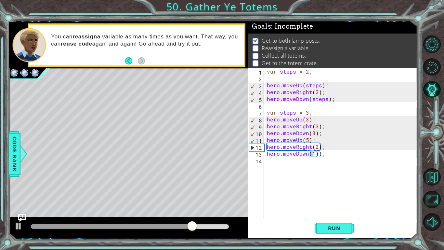
click at [319, 153] on div "var steps = 2 ; hero . moveUp ( steps ) ; hero . moveRight ( 2 ) ; hero . moveD…" at bounding box center [342, 150] width 153 height 164
click at [313, 152] on div "var steps = 2 ; hero . moveUp ( steps ) ; hero . moveRight ( 2 ) ; hero . moveD…" at bounding box center [342, 150] width 153 height 164
click at [332, 229] on span "Run" at bounding box center [334, 228] width 26 height 6
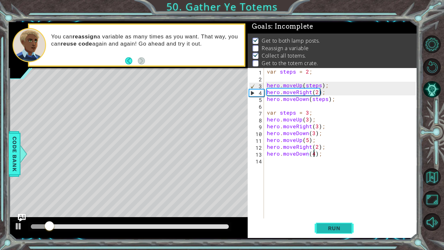
click at [337, 225] on span "Run" at bounding box center [334, 228] width 26 height 6
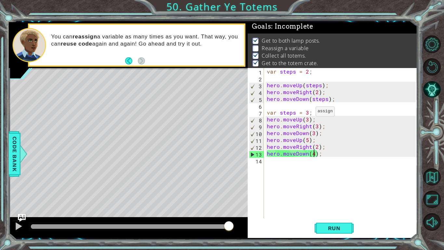
click at [307, 113] on div "var steps = 2 ; hero . moveUp ( steps ) ; hero . moveRight ( 2 ) ; hero . moveD…" at bounding box center [342, 150] width 153 height 164
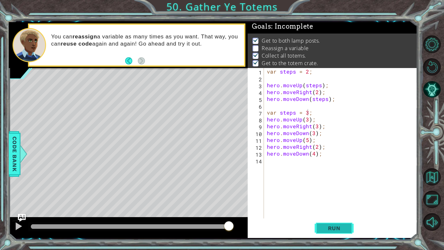
click at [332, 220] on button "Run" at bounding box center [334, 227] width 39 height 17
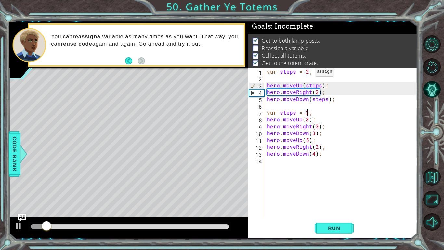
click at [307, 73] on div "var steps = 2 ; hero . moveUp ( steps ) ; hero . moveRight ( 2 ) ; hero . moveD…" at bounding box center [342, 150] width 153 height 164
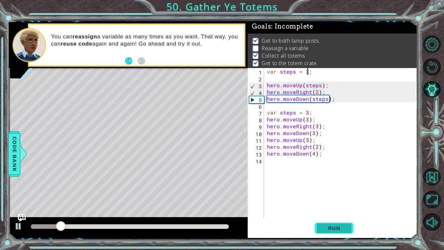
type textarea "var steps = 3;"
click at [336, 220] on button "Run" at bounding box center [334, 227] width 39 height 17
